Goal: Task Accomplishment & Management: Complete application form

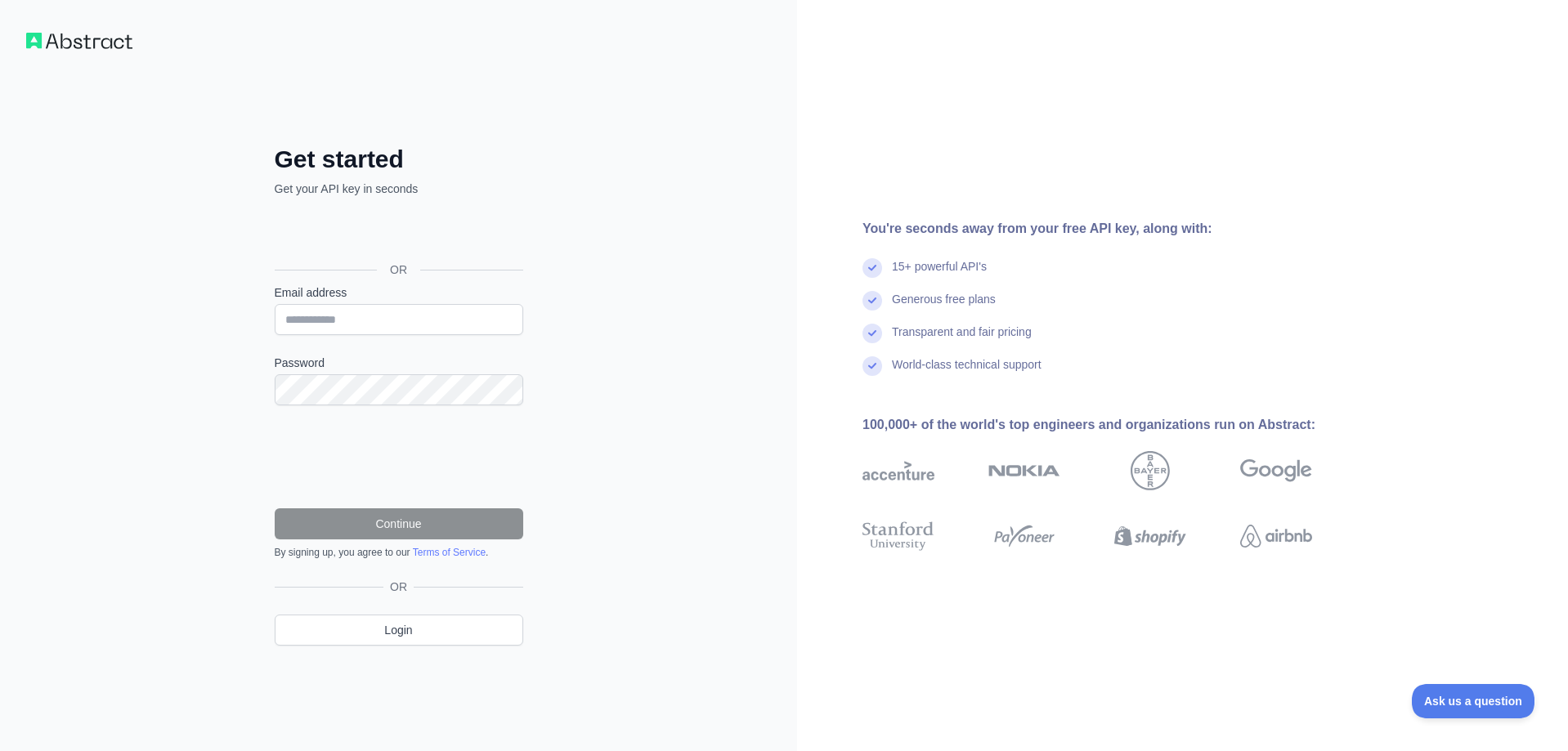
click at [754, 307] on div "Get started Get your API key in seconds OR Email address Password Continue By s…" at bounding box center [398, 375] width 797 height 751
click at [711, 557] on div "Get started Get your API key in seconds OR Email address Password Continue By s…" at bounding box center [398, 375] width 797 height 751
click at [387, 328] on input "Email address" at bounding box center [399, 319] width 249 height 31
click at [328, 308] on input "Email address" at bounding box center [399, 319] width 249 height 31
click at [305, 322] on input "Email address" at bounding box center [399, 319] width 249 height 31
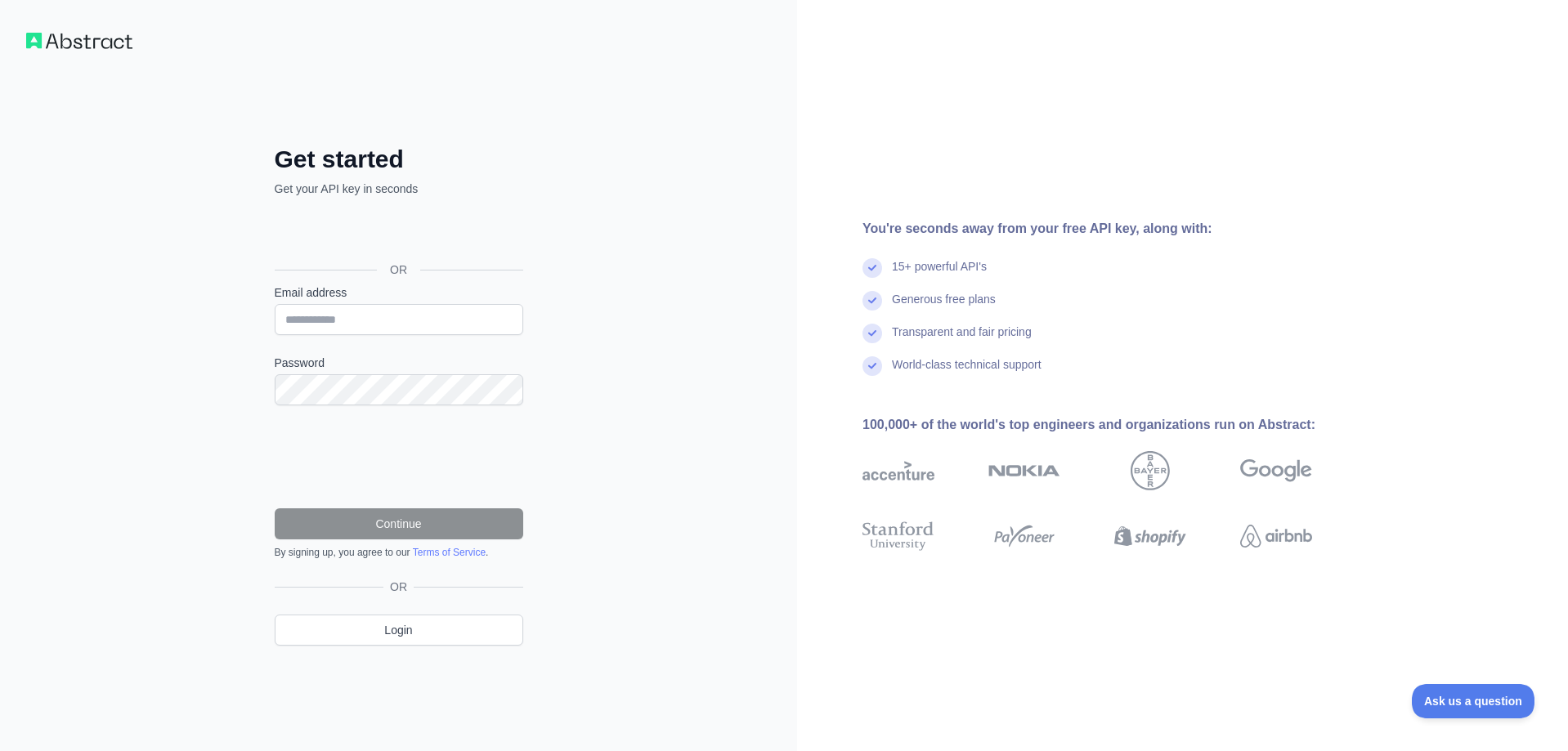
click at [252, 424] on div "Get started Get your API key in seconds OR Email address Password Continue By s…" at bounding box center [398, 408] width 314 height 527
click at [256, 485] on div "Get started Get your API key in seconds OR Email address Password Continue By s…" at bounding box center [398, 408] width 314 height 527
click at [333, 317] on input "Email address" at bounding box center [399, 319] width 249 height 31
click at [250, 444] on div "Get started Get your API key in seconds OR Email address Password Continue By s…" at bounding box center [398, 408] width 314 height 527
